Goal: Information Seeking & Learning: Compare options

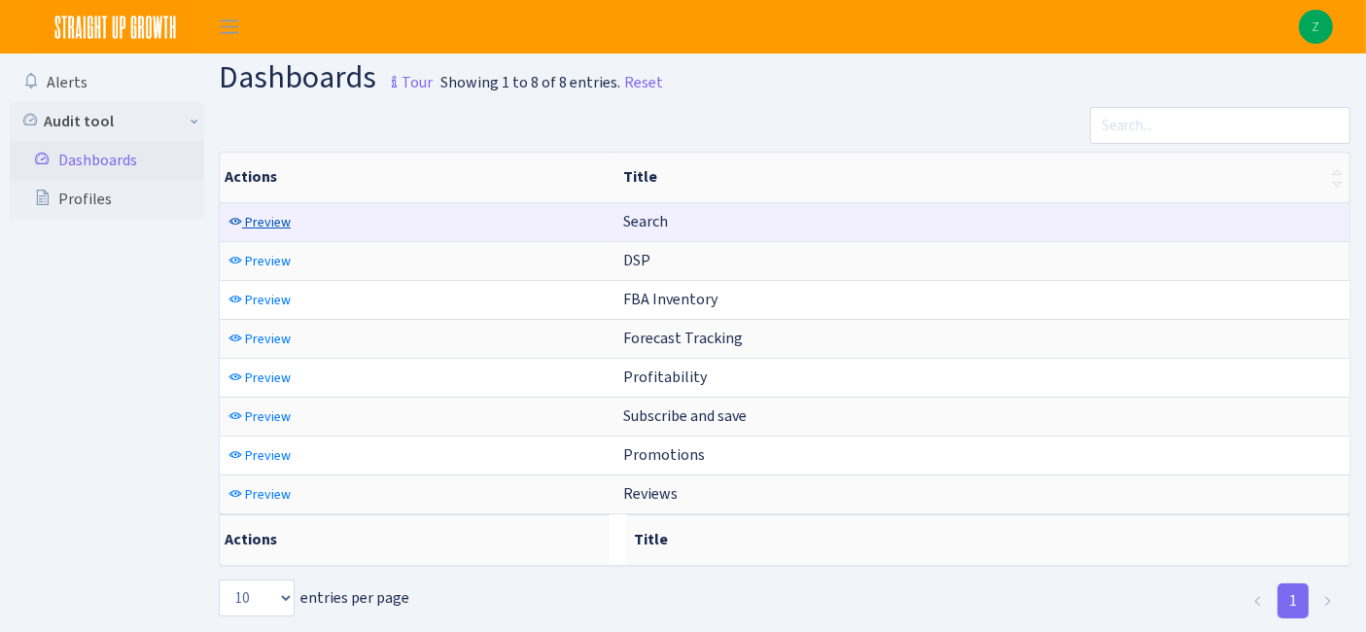
click at [277, 221] on span "Preview" at bounding box center [268, 222] width 46 height 18
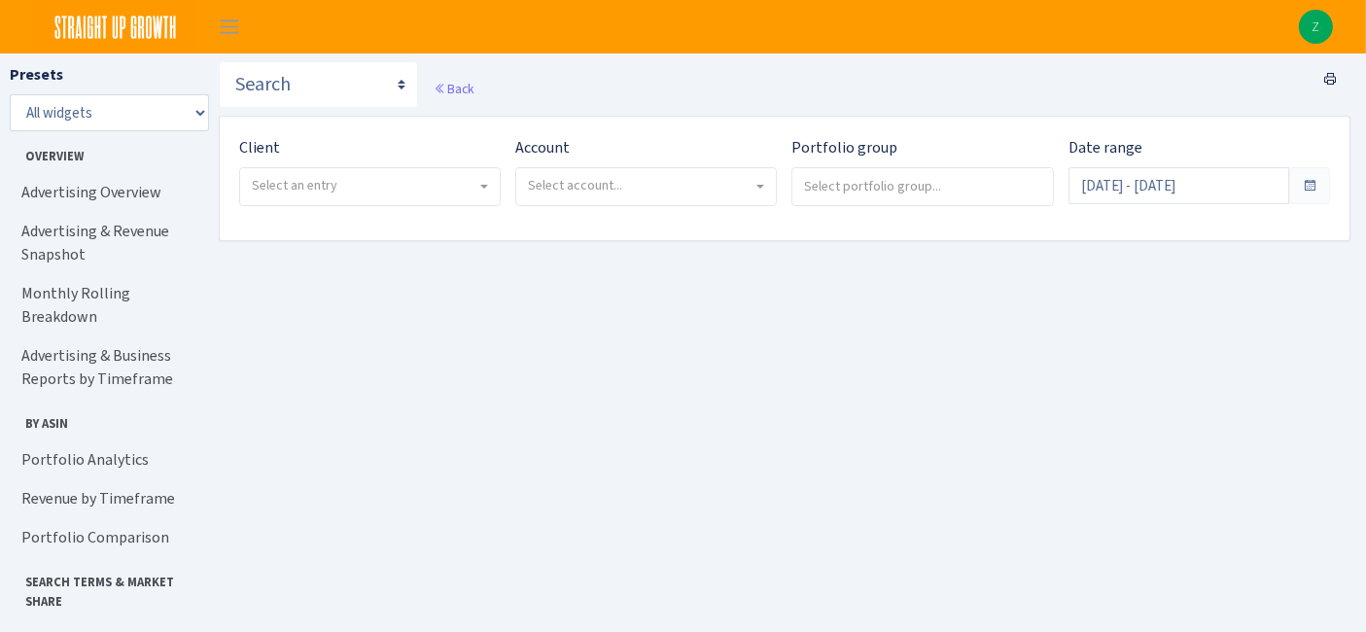
click at [387, 170] on span "Select an entry" at bounding box center [370, 186] width 260 height 37
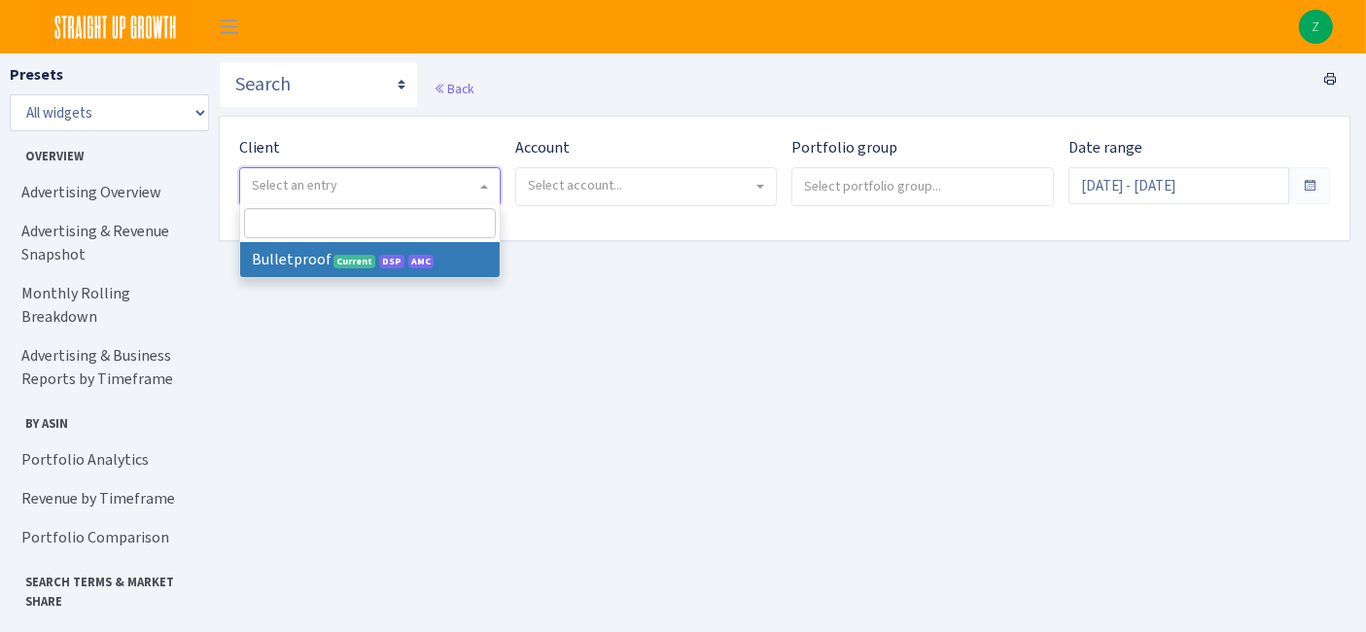
select select "409"
select select
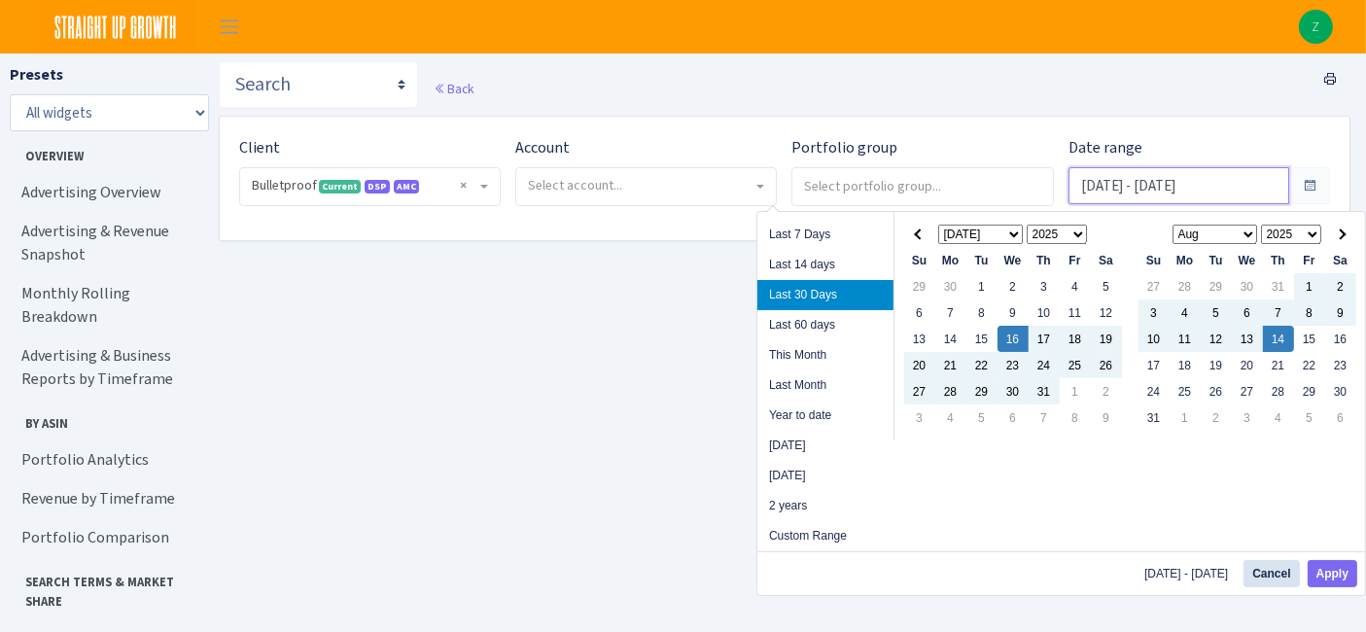
click at [1158, 179] on input "[DATE] - [DATE]" at bounding box center [1178, 185] width 221 height 37
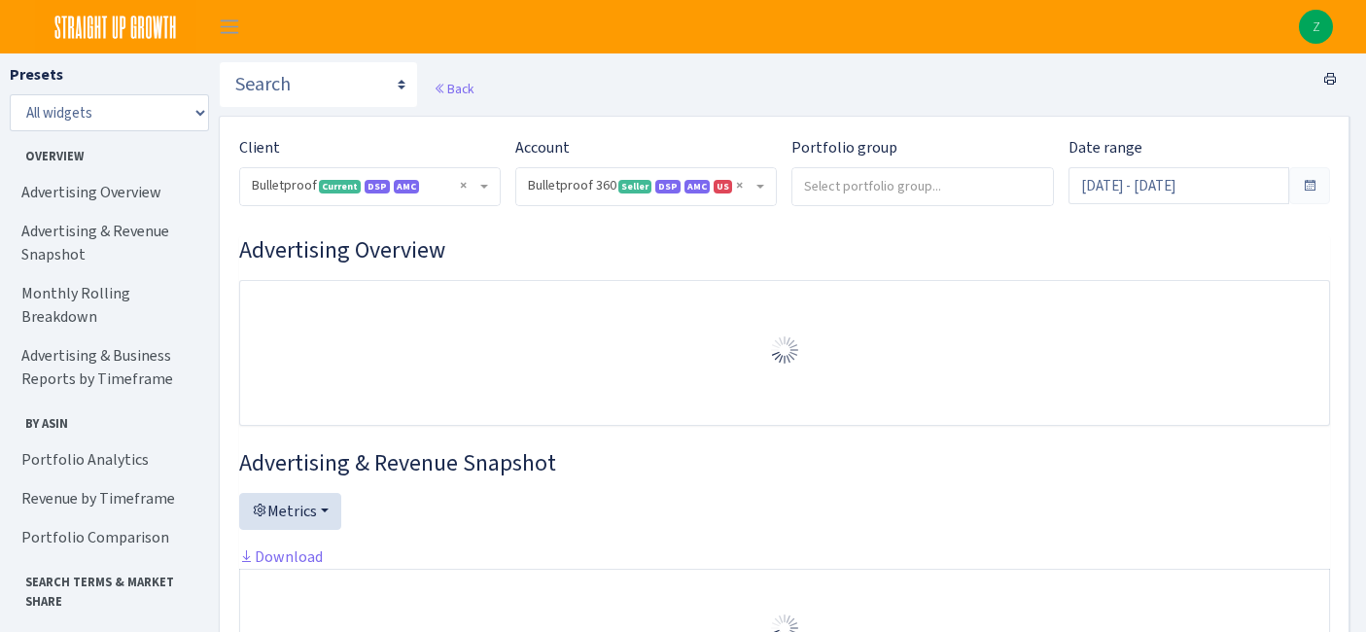
select select "3235730245795869"
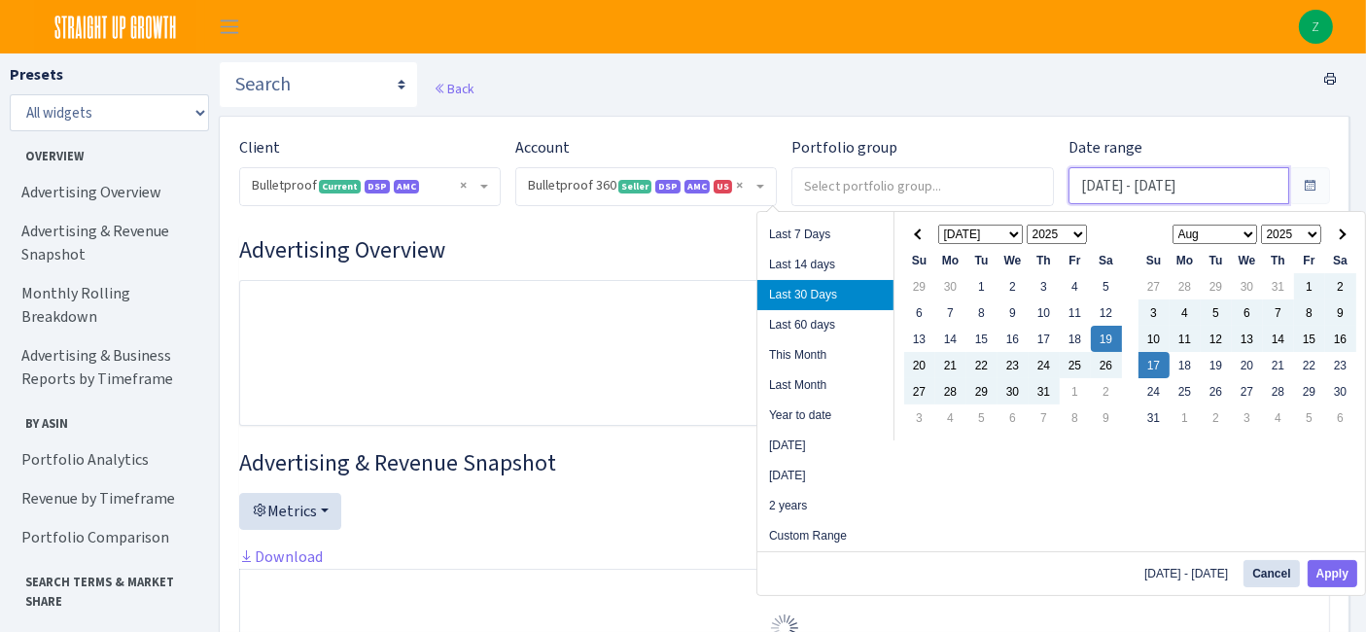
click at [1158, 179] on input "Jul 19, 2025 - Aug 17, 2025" at bounding box center [1178, 185] width 221 height 37
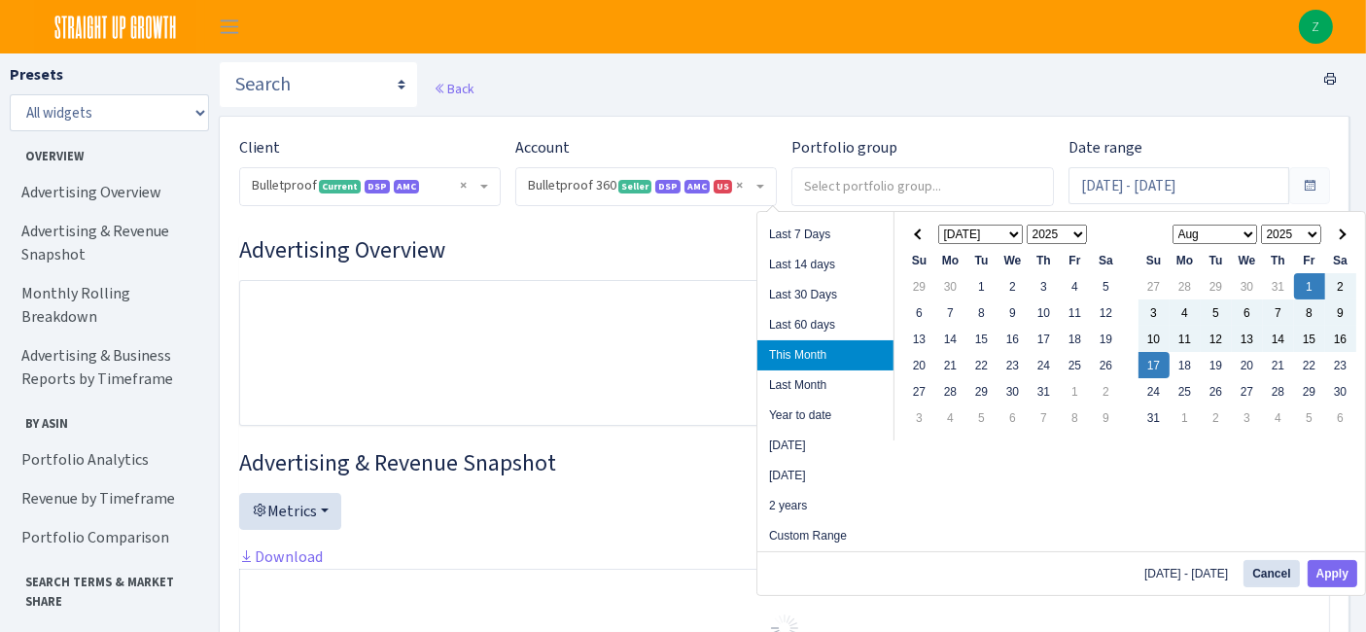
drag, startPoint x: 1164, startPoint y: 357, endPoint x: 1190, endPoint y: 397, distance: 47.7
click at [1348, 575] on button "Apply" at bounding box center [1332, 573] width 50 height 27
type input "Aug 1, 2025 - Aug 17, 2025"
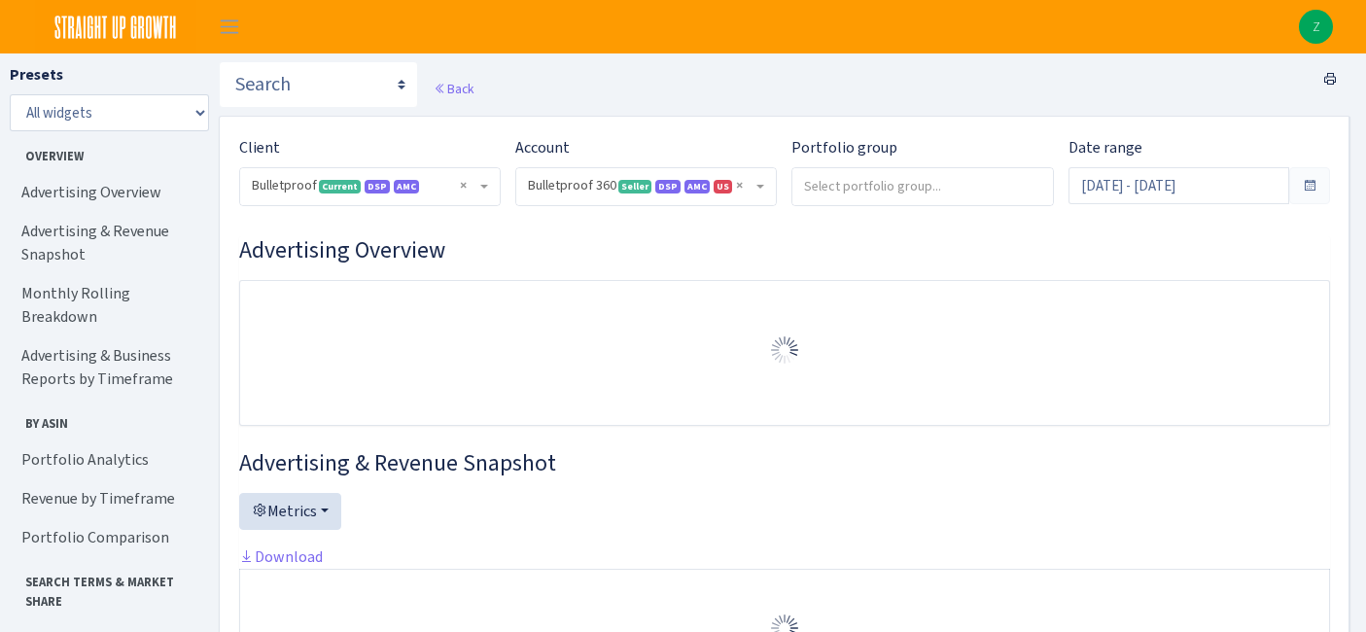
select select "3235730245795869"
click at [87, 518] on link "Portfolio Comparison" at bounding box center [107, 537] width 194 height 39
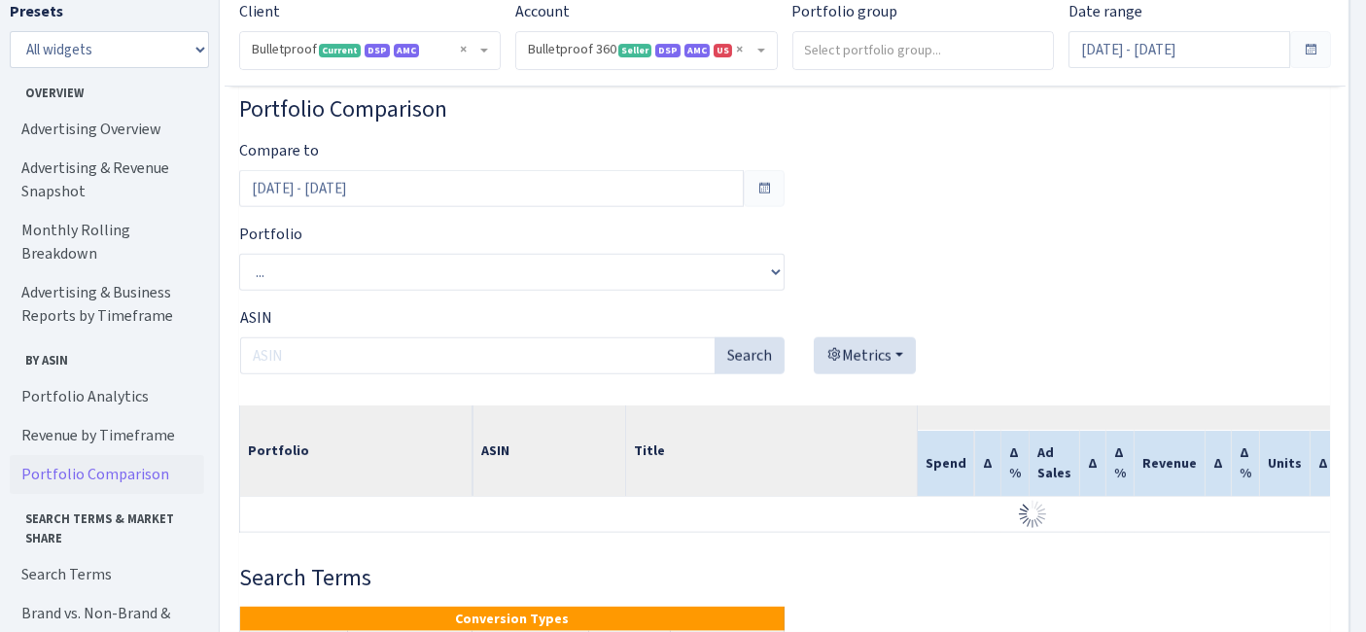
scroll to position [2286, 0]
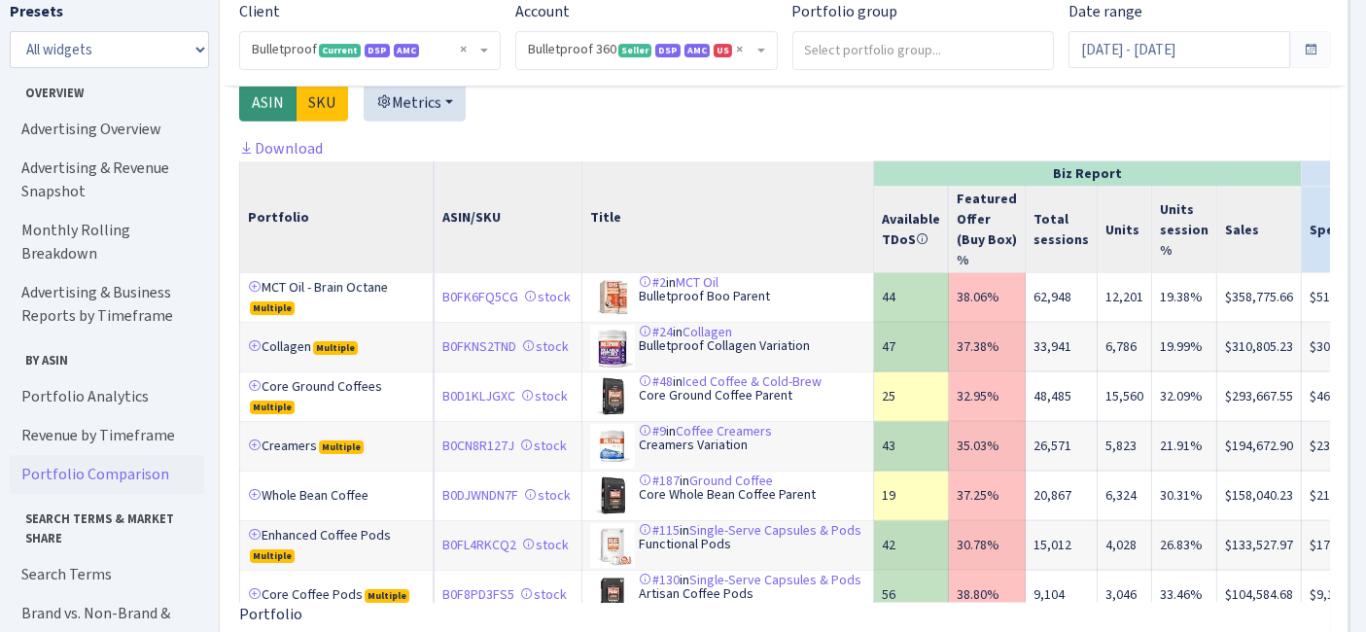
click at [150, 455] on link "Portfolio Comparison" at bounding box center [107, 474] width 194 height 39
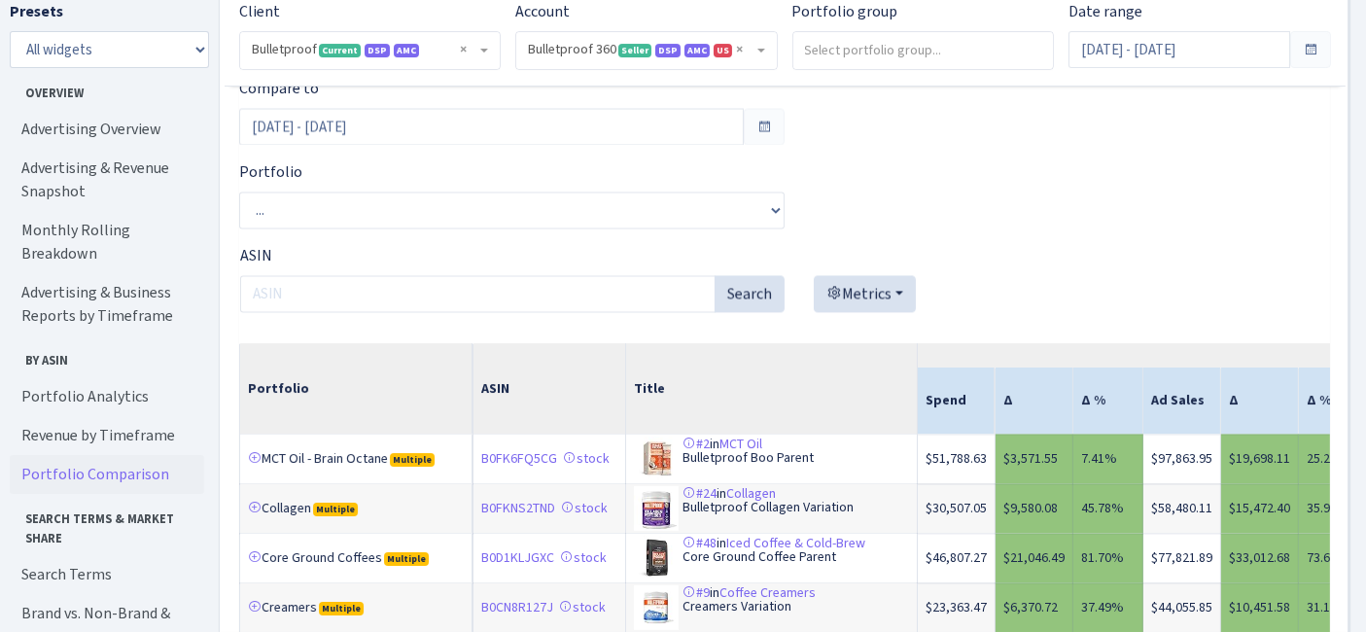
scroll to position [4146, 0]
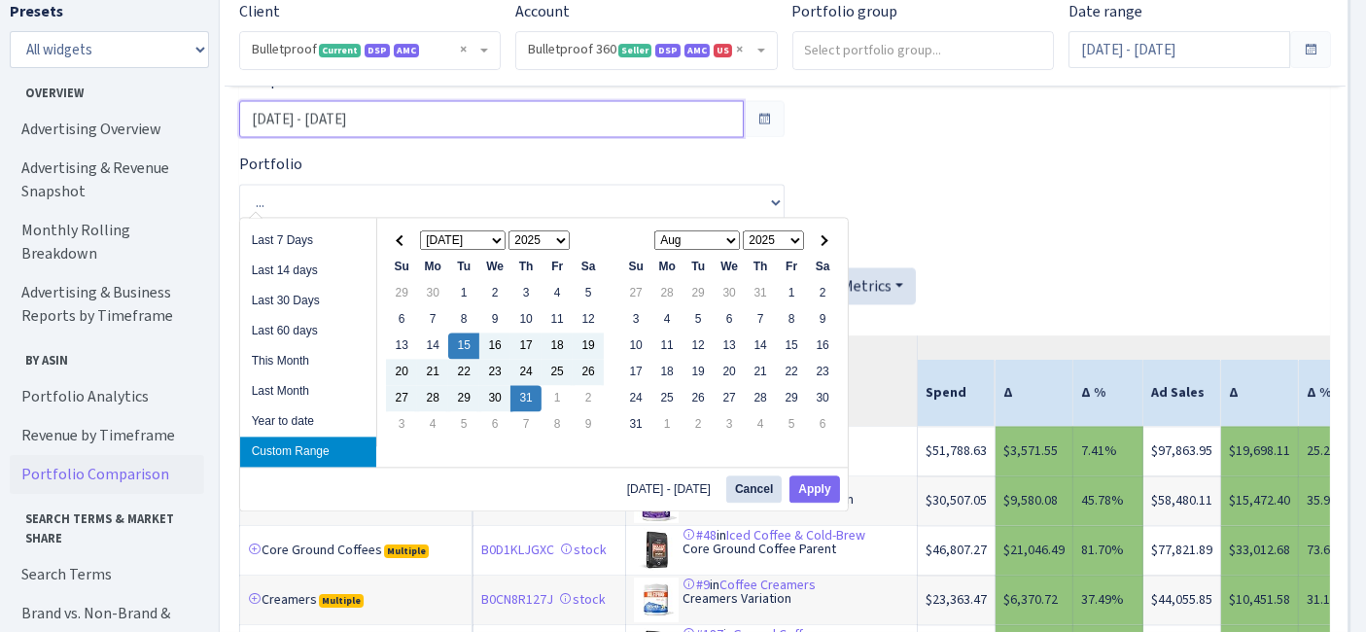
click at [511, 137] on input "Jul 15, 2025 - Jul 31, 2025" at bounding box center [491, 118] width 505 height 37
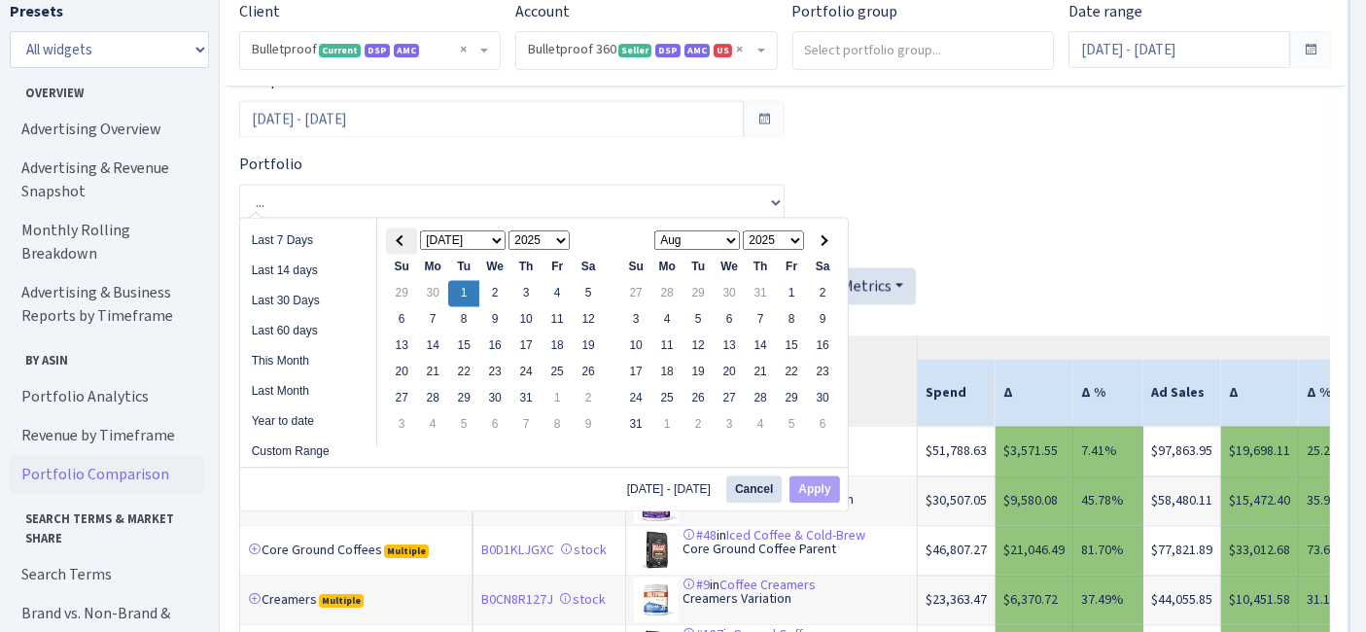
click at [403, 243] on th at bounding box center [401, 240] width 31 height 26
click at [815, 238] on th at bounding box center [822, 240] width 31 height 26
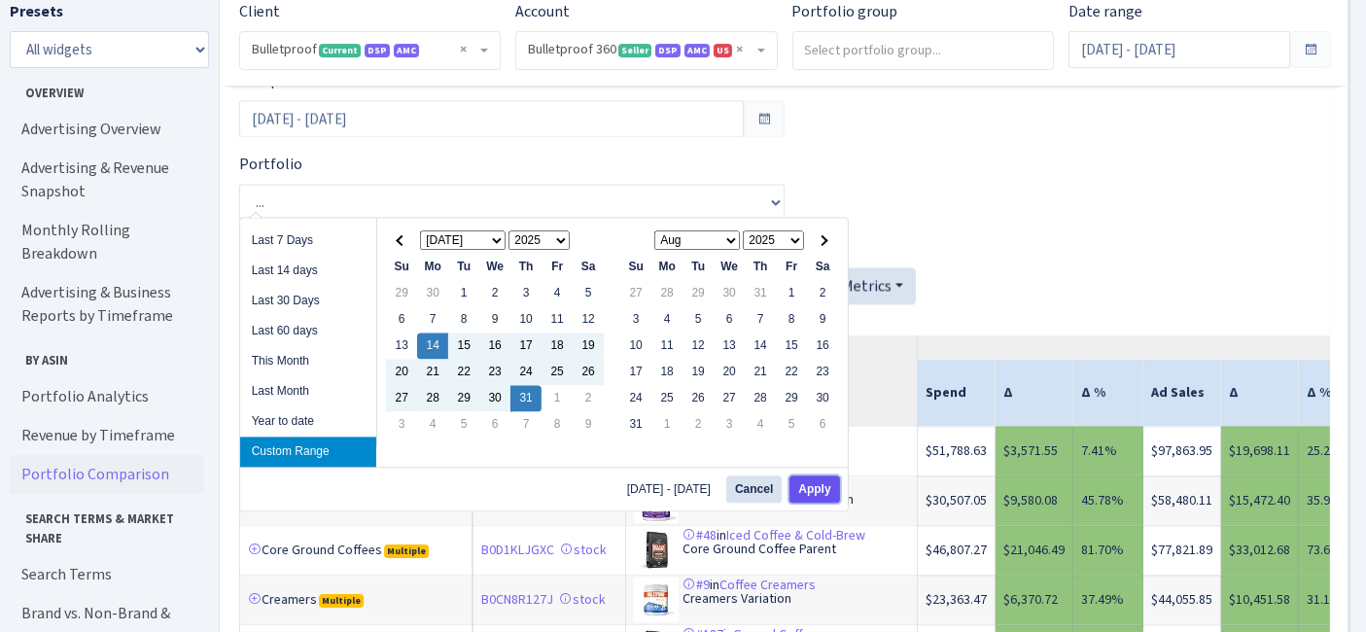
click at [804, 490] on button "Apply" at bounding box center [814, 488] width 50 height 27
type input "Jul 14, 2025 - Jul 31, 2025"
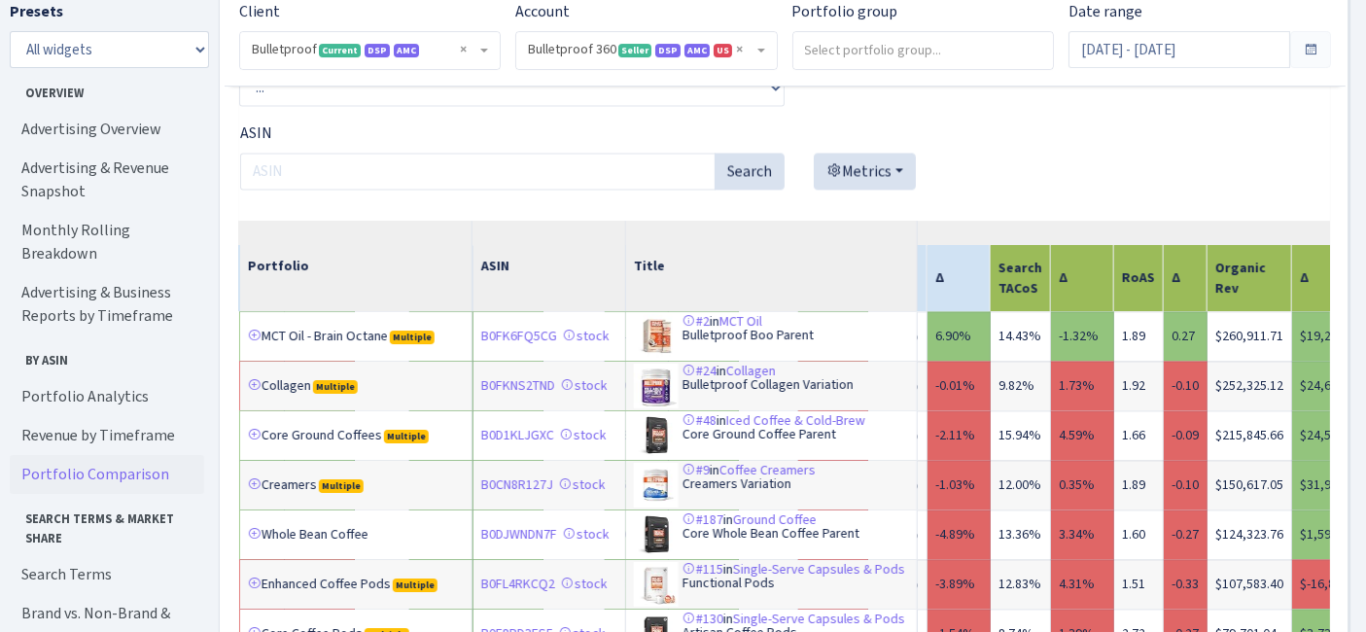
scroll to position [0, 1900]
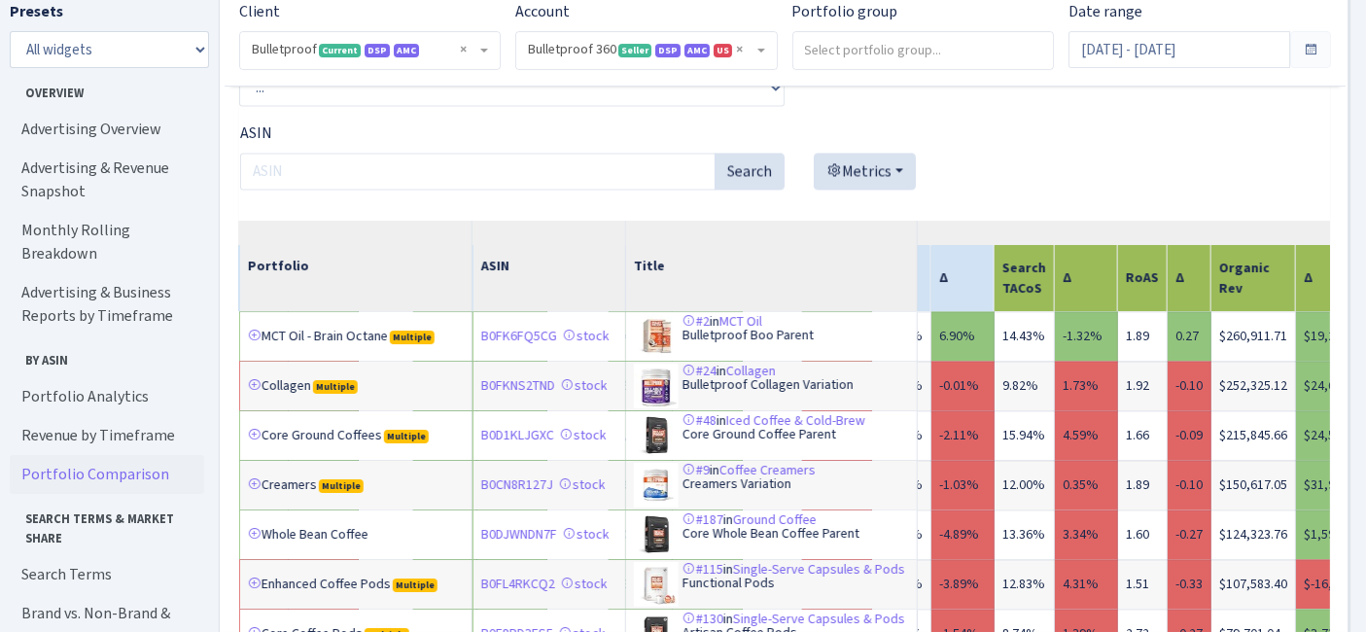
drag, startPoint x: 1142, startPoint y: 509, endPoint x: 1178, endPoint y: 506, distance: 36.1
click at [1178, 460] on td "-0.09" at bounding box center [1189, 435] width 44 height 50
copy td "-0.09"
drag, startPoint x: 1141, startPoint y: 558, endPoint x: 1173, endPoint y: 555, distance: 32.2
click at [1173, 509] on td "-0.10" at bounding box center [1189, 485] width 44 height 50
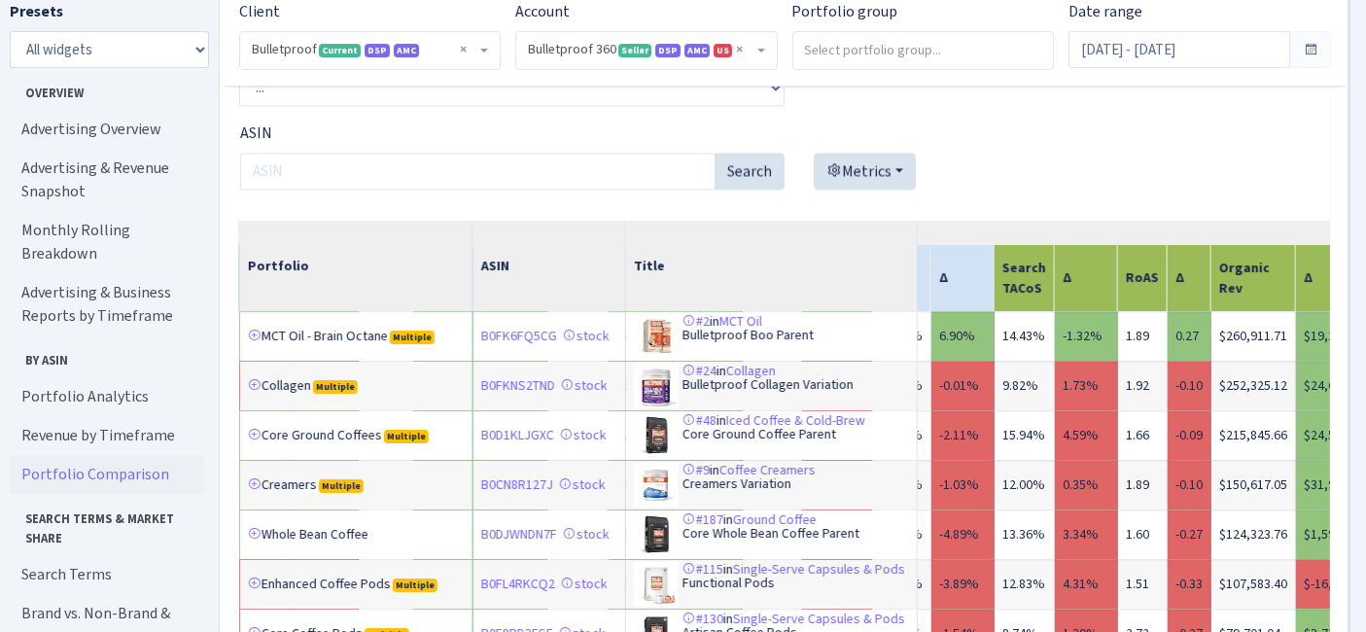
copy td "-0.10"
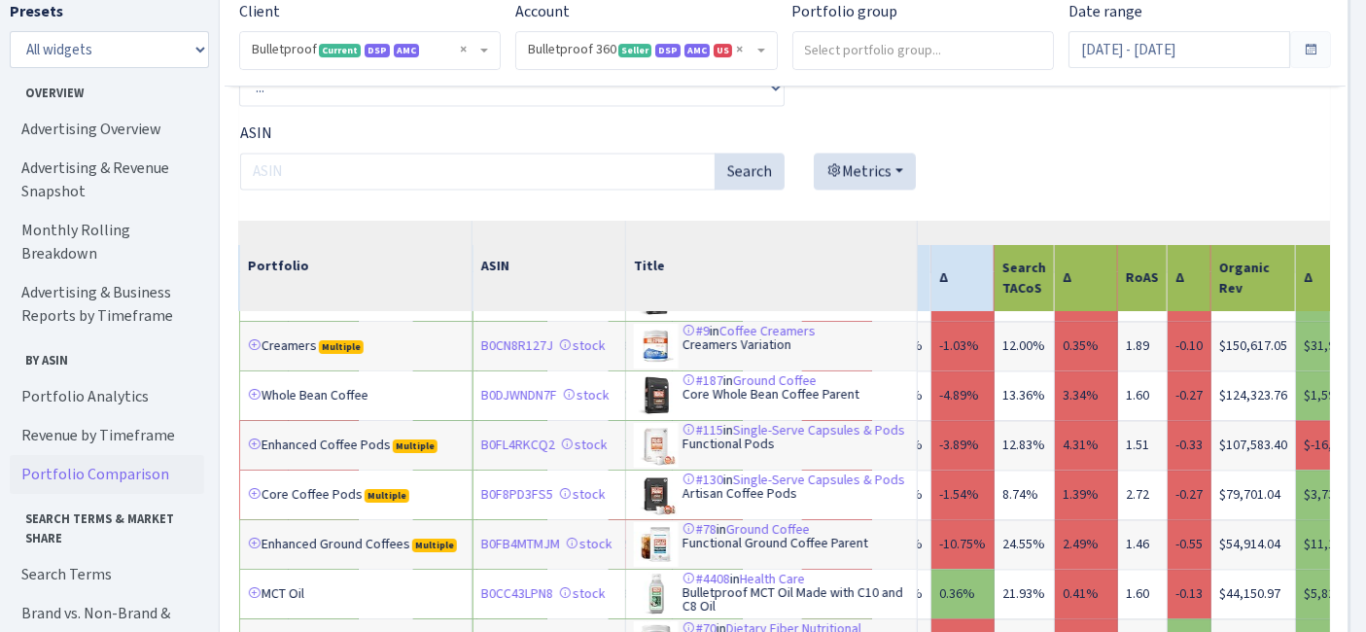
scroll to position [108, 1900]
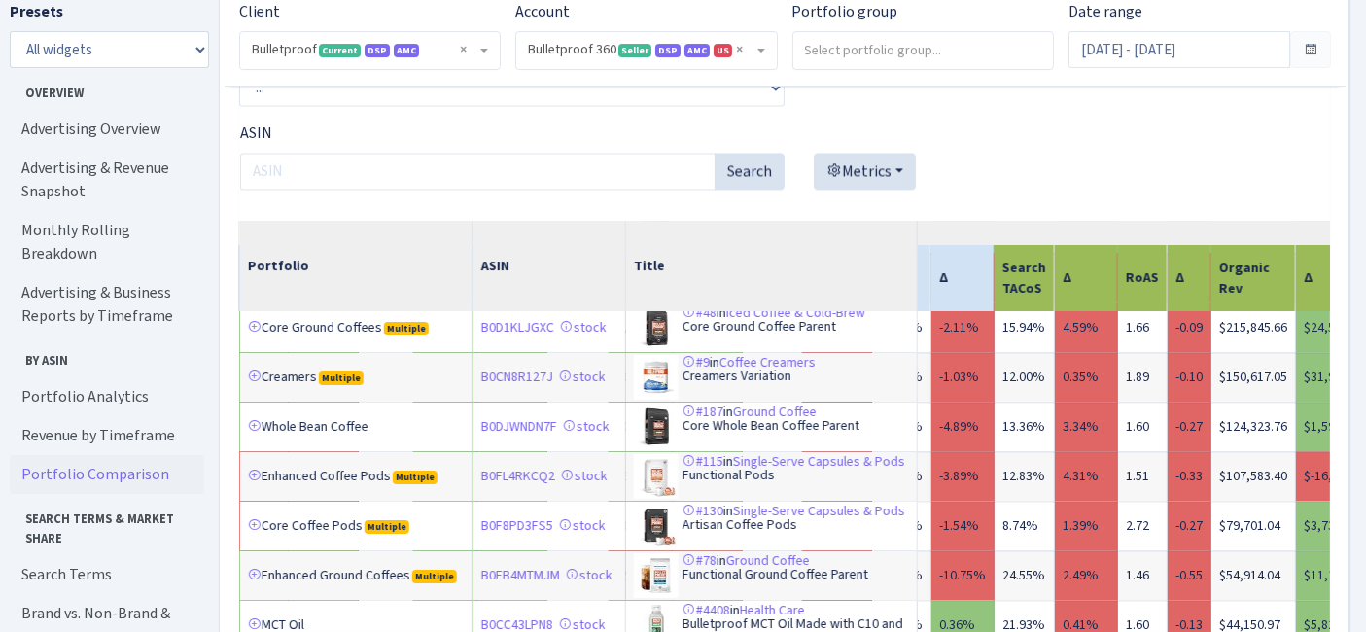
drag, startPoint x: 1147, startPoint y: 493, endPoint x: 1172, endPoint y: 495, distance: 25.3
click at [1172, 451] on td "-0.27" at bounding box center [1189, 426] width 44 height 50
copy td "-0.27"
drag, startPoint x: 1146, startPoint y: 545, endPoint x: 1063, endPoint y: 556, distance: 83.3
click at [1171, 501] on td "-0.33" at bounding box center [1189, 476] width 44 height 50
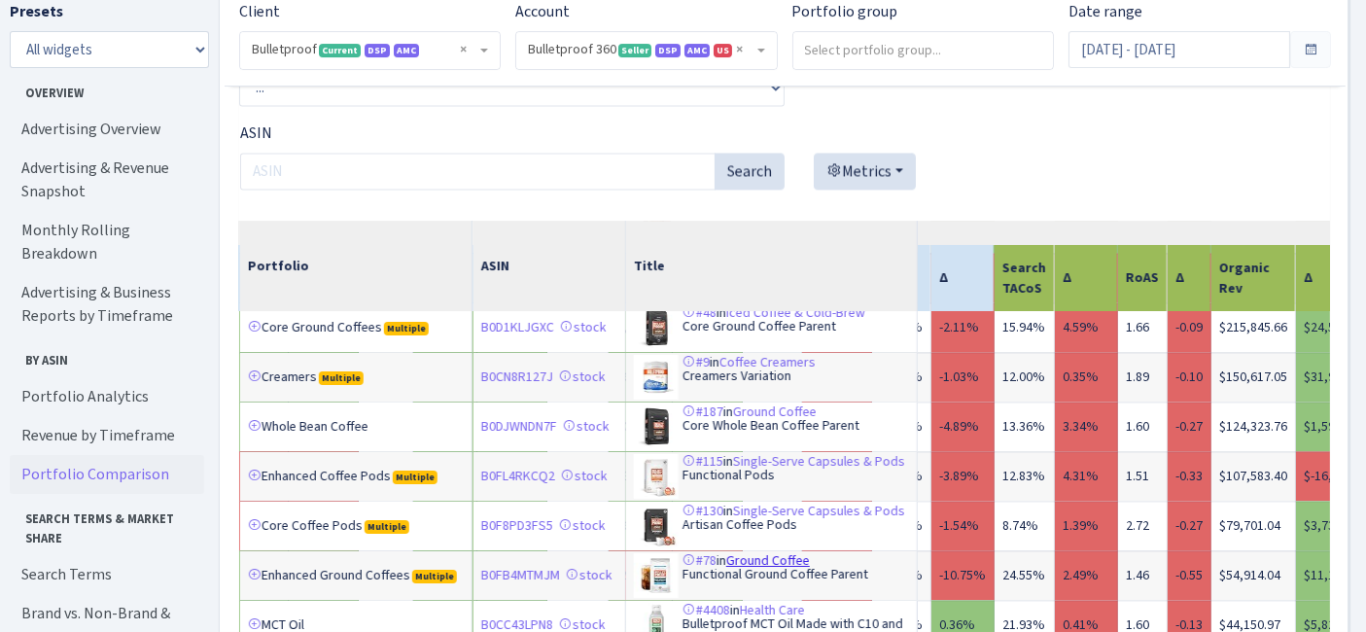
copy td "-0.33"
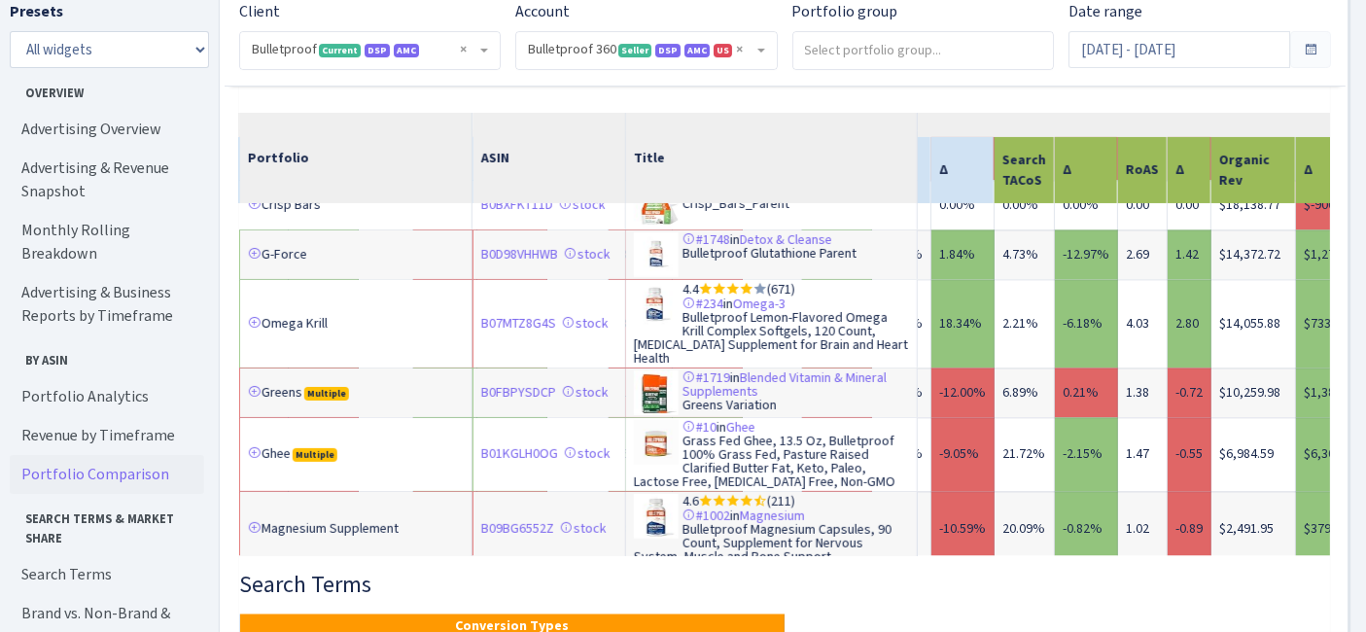
scroll to position [836, 1900]
